Goal: Task Accomplishment & Management: Manage account settings

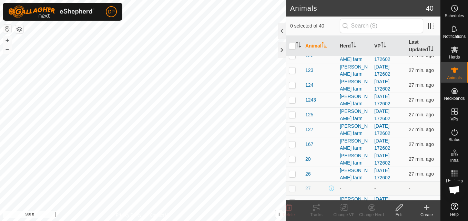
scroll to position [172, 0]
click at [291, 101] on p-checkbox at bounding box center [292, 99] width 7 height 6
checkbox input "true"
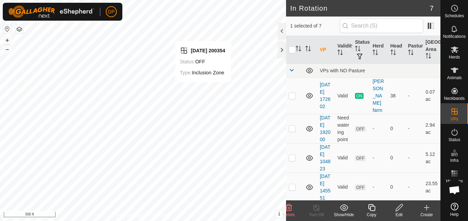
checkbox input "false"
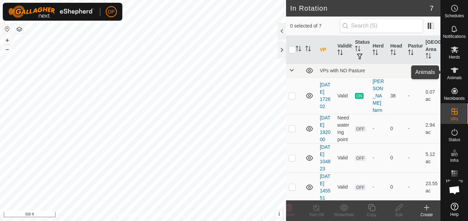
click at [455, 70] on icon at bounding box center [455, 71] width 8 height 6
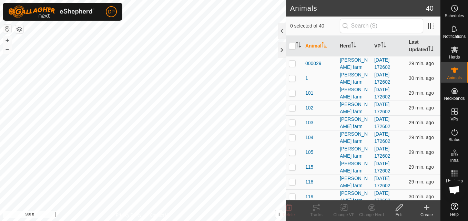
click at [290, 122] on p-checkbox at bounding box center [292, 123] width 7 height 6
checkbox input "true"
click at [292, 138] on p-checkbox at bounding box center [292, 138] width 7 height 6
checkbox input "true"
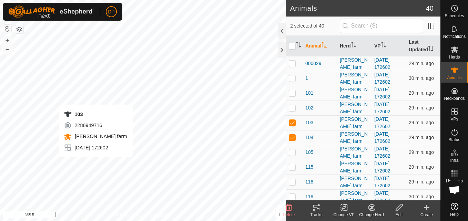
checkbox input "false"
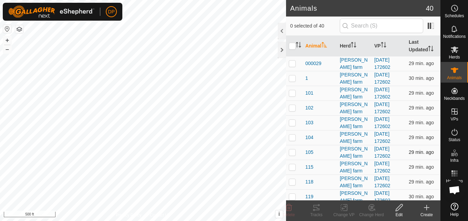
click at [292, 152] on p-checkbox at bounding box center [292, 153] width 7 height 6
click at [291, 153] on p-checkbox at bounding box center [292, 153] width 7 height 6
checkbox input "false"
